Goal: Task Accomplishment & Management: Manage account settings

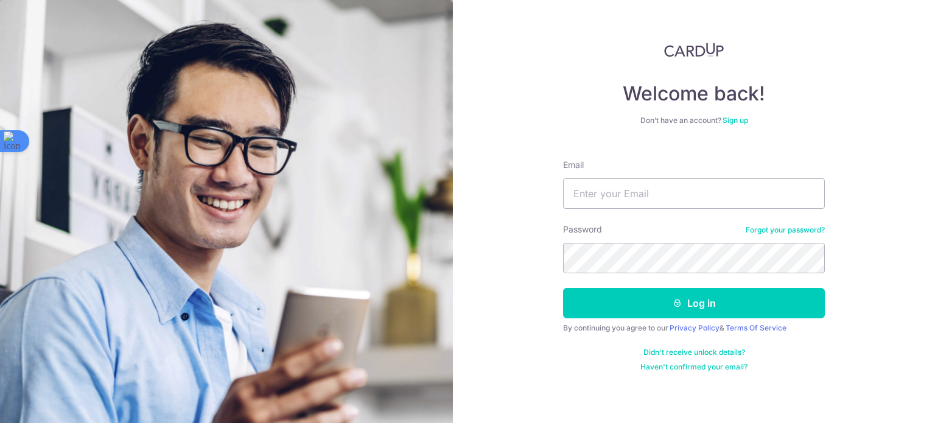
drag, startPoint x: 635, startPoint y: 216, endPoint x: 634, endPoint y: 209, distance: 6.7
click at [634, 209] on form "Email Password Forgot your password? Log in By continuing you agree to our Priv…" at bounding box center [694, 261] width 262 height 222
click at [640, 199] on input "Email" at bounding box center [694, 193] width 262 height 30
type input "[EMAIL_ADDRESS][DOMAIN_NAME]"
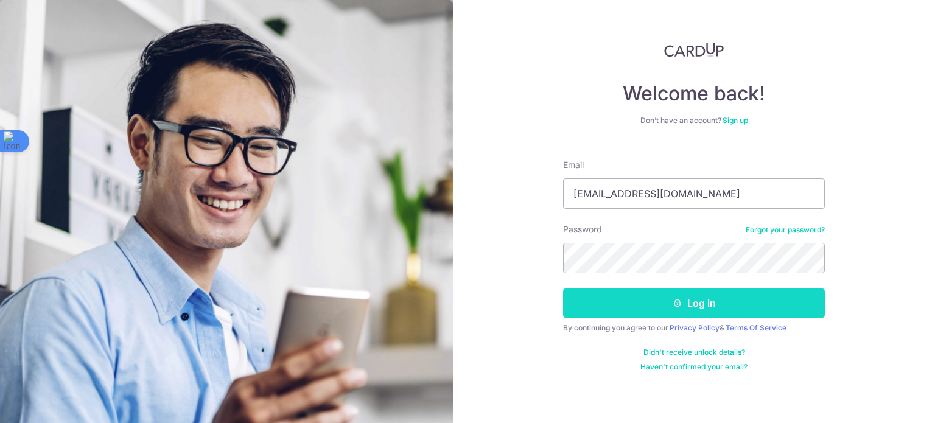
click at [681, 304] on icon "submit" at bounding box center [678, 303] width 10 height 10
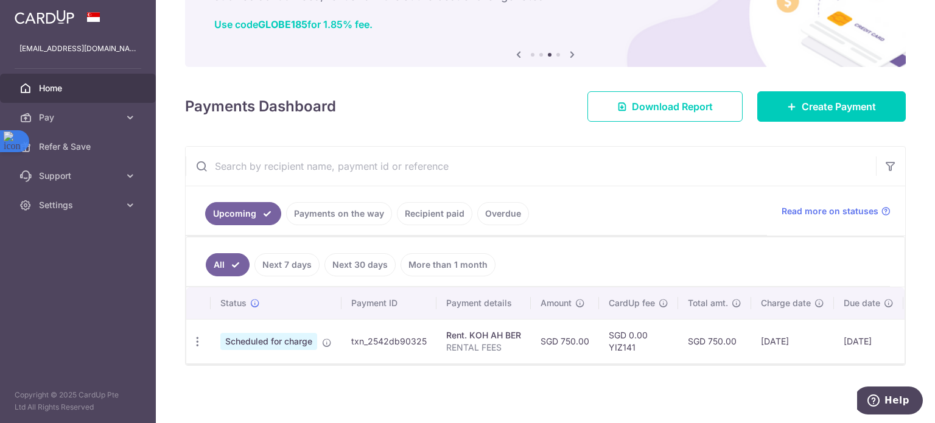
scroll to position [0, 91]
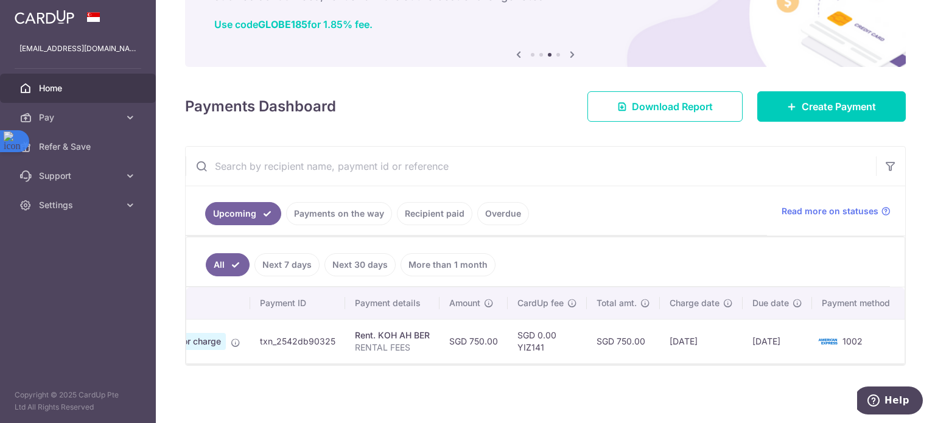
click at [832, 334] on img at bounding box center [828, 341] width 24 height 15
click at [124, 115] on link "Pay" at bounding box center [78, 117] width 156 height 29
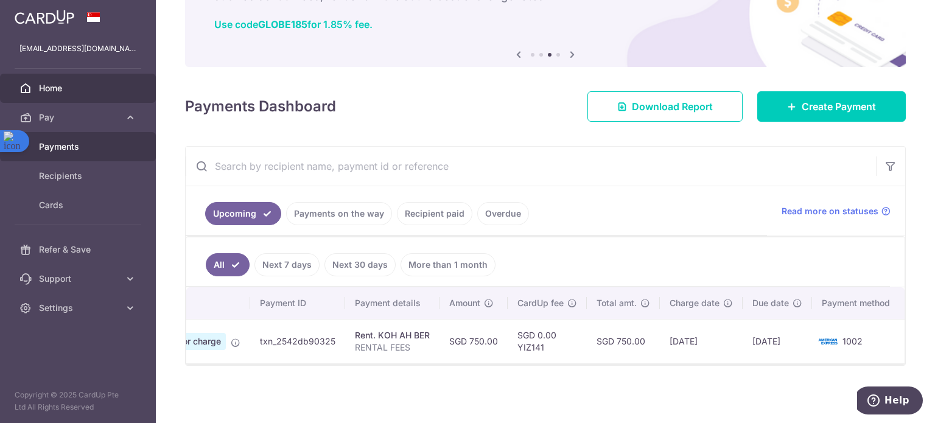
click at [118, 148] on span "Payments" at bounding box center [79, 147] width 80 height 12
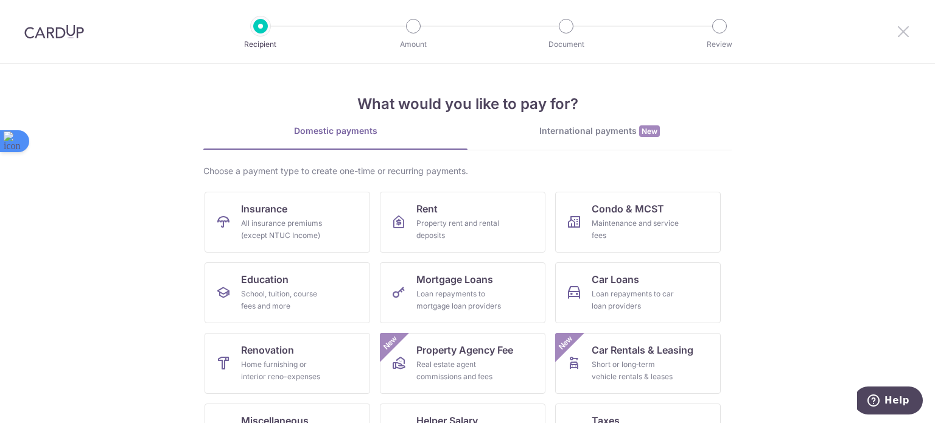
click at [897, 32] on icon at bounding box center [903, 31] width 15 height 15
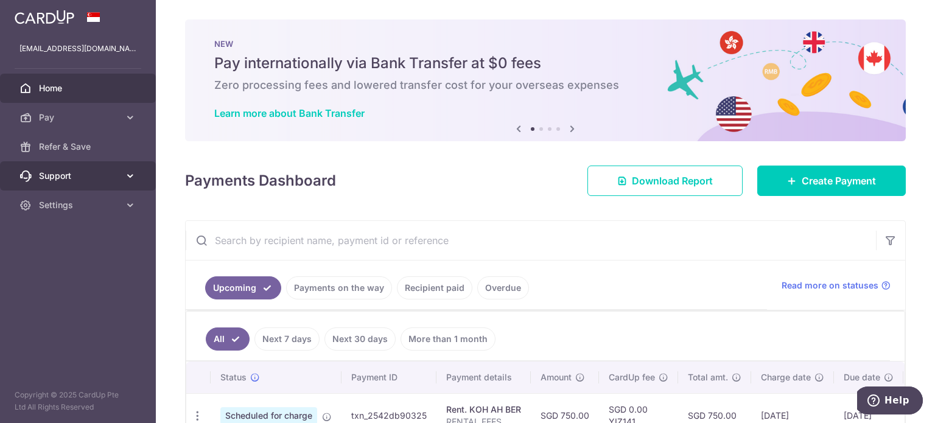
click at [110, 175] on span "Support" at bounding box center [79, 176] width 80 height 12
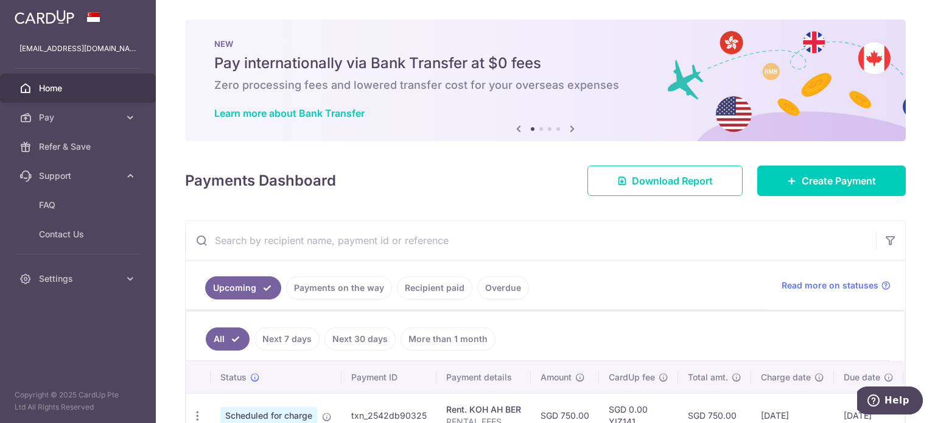
click at [128, 300] on aside "[EMAIL_ADDRESS][DOMAIN_NAME] Home Pay Payments Recipients Cards Refer & Save Su…" at bounding box center [78, 211] width 156 height 423
click at [127, 287] on link "Settings" at bounding box center [78, 278] width 156 height 29
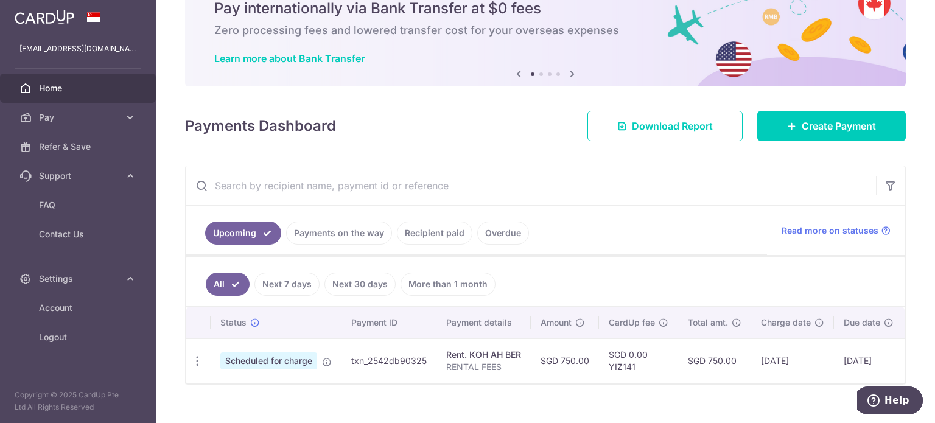
scroll to position [78, 0]
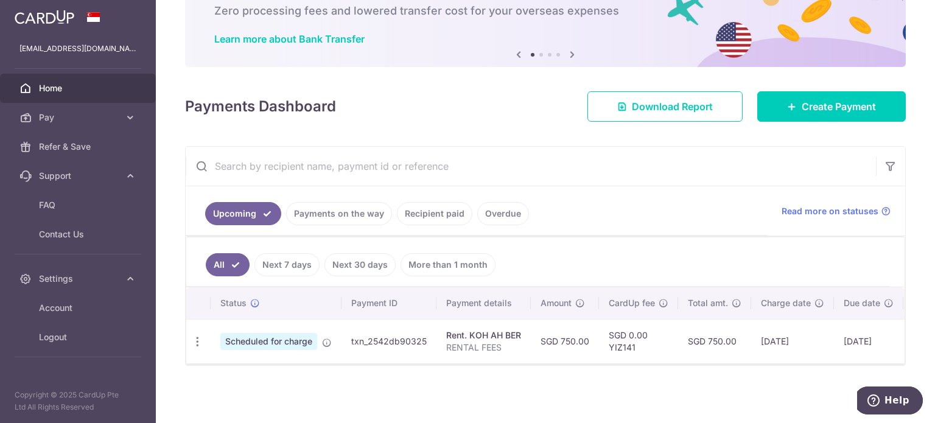
click at [363, 211] on link "Payments on the way" at bounding box center [339, 213] width 106 height 23
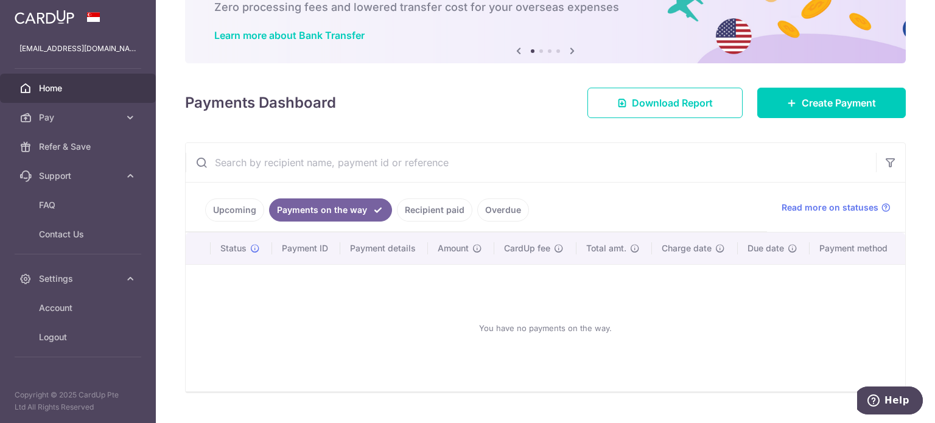
click at [437, 214] on link "Recipient paid" at bounding box center [434, 209] width 75 height 23
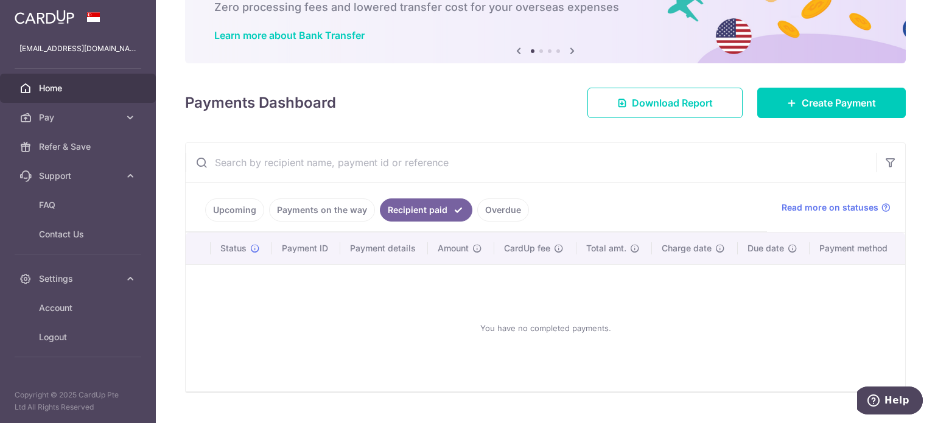
click at [480, 217] on link "Overdue" at bounding box center [503, 209] width 52 height 23
click at [236, 204] on link "Upcoming" at bounding box center [234, 209] width 59 height 23
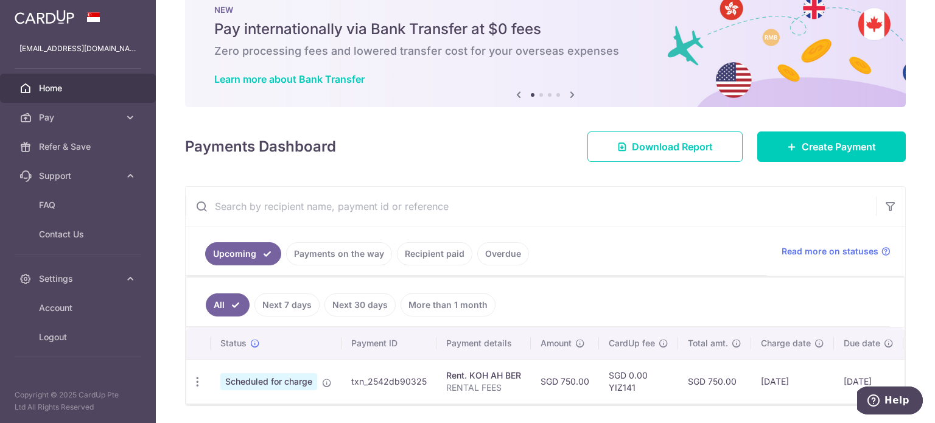
scroll to position [0, 0]
